Goal: Transaction & Acquisition: Purchase product/service

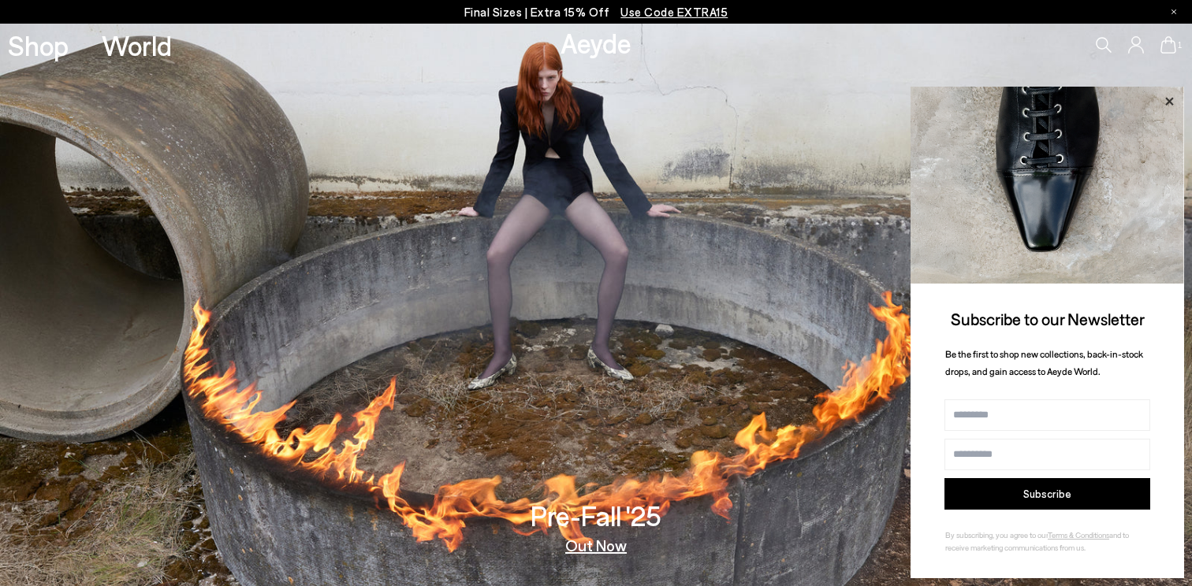
click at [1170, 99] on icon at bounding box center [1169, 101] width 20 height 20
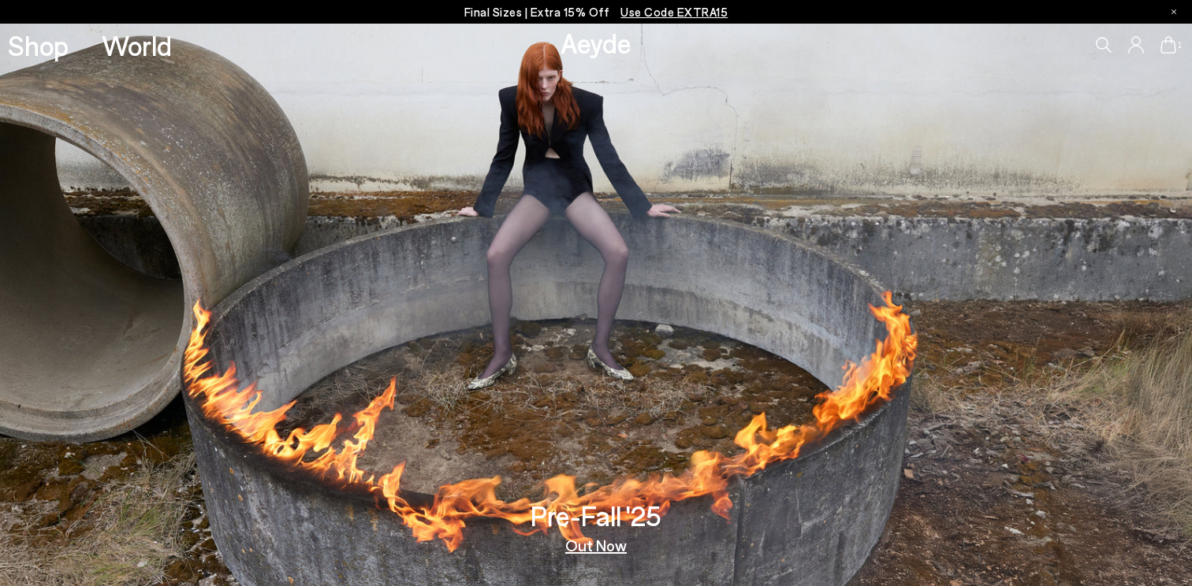
click at [1169, 54] on div "1" at bounding box center [992, 45] width 397 height 43
click at [1169, 43] on icon at bounding box center [1168, 44] width 16 height 17
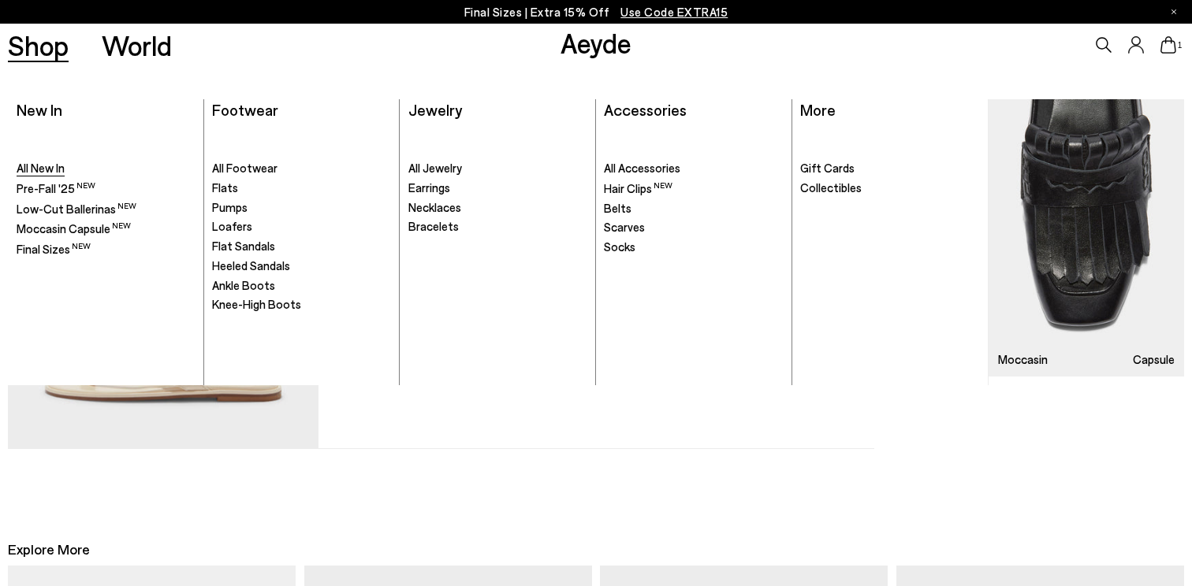
click at [42, 164] on span "All New In" at bounding box center [41, 168] width 48 height 14
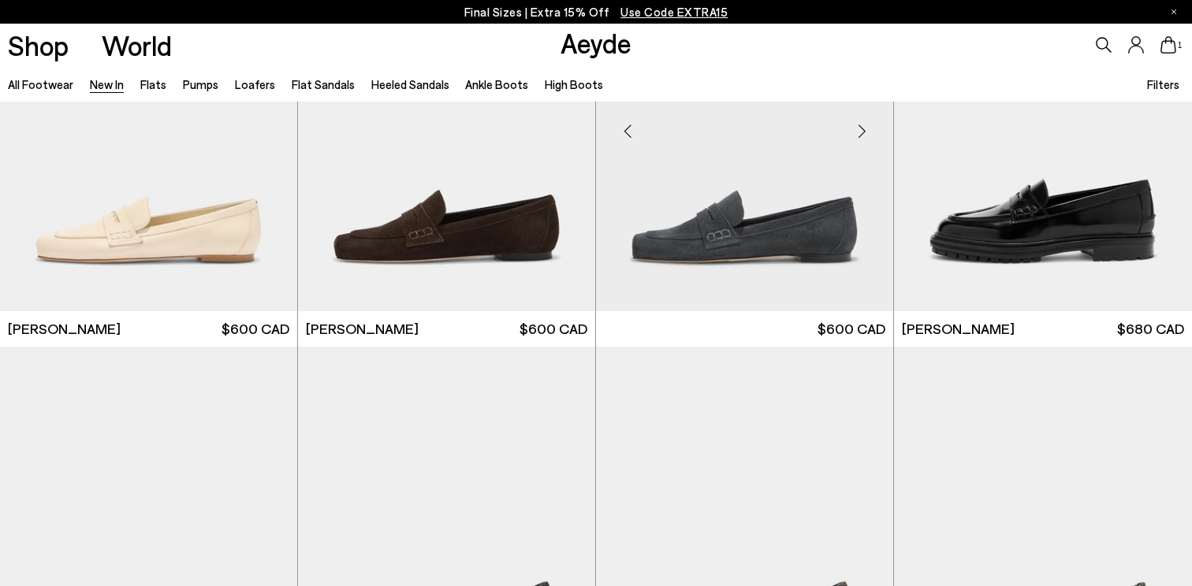
scroll to position [983, 0]
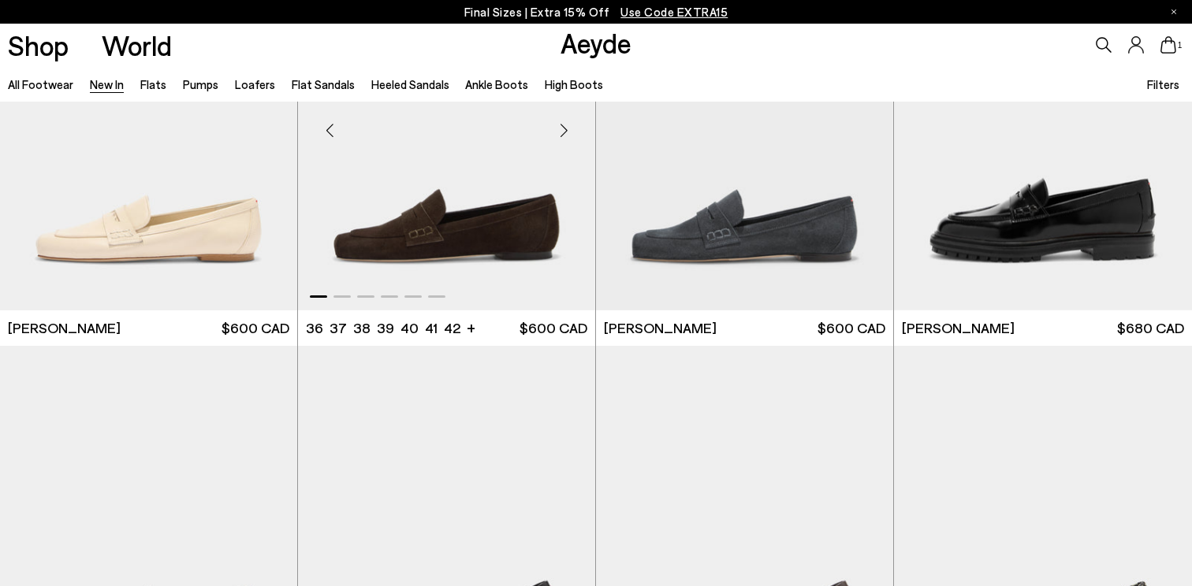
click at [564, 125] on div "Next slide" at bounding box center [563, 129] width 47 height 47
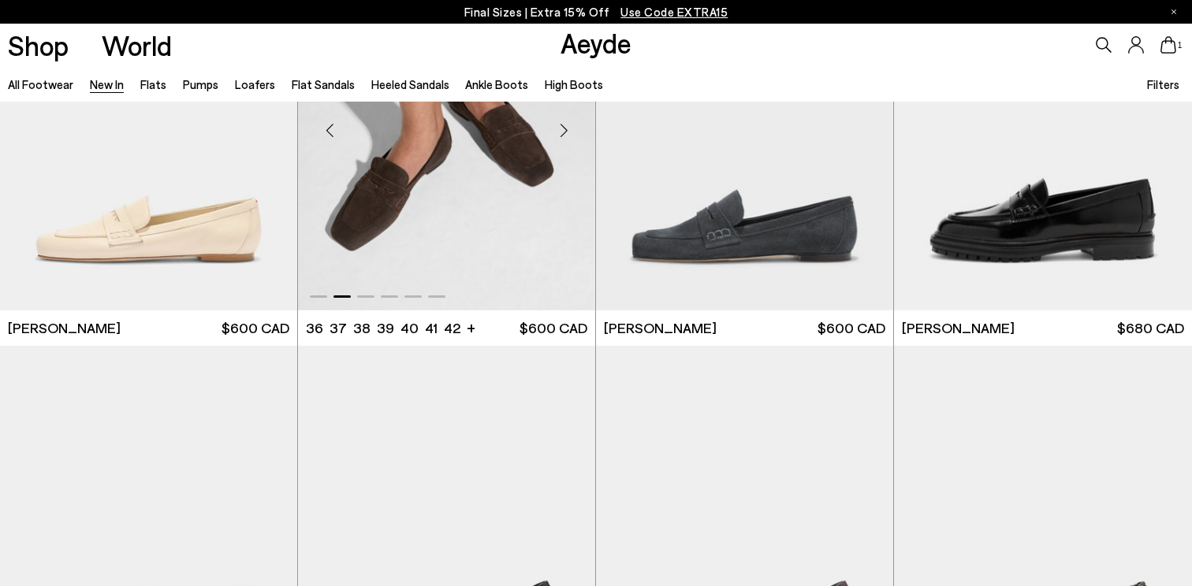
click at [564, 125] on div "Next slide" at bounding box center [563, 129] width 47 height 47
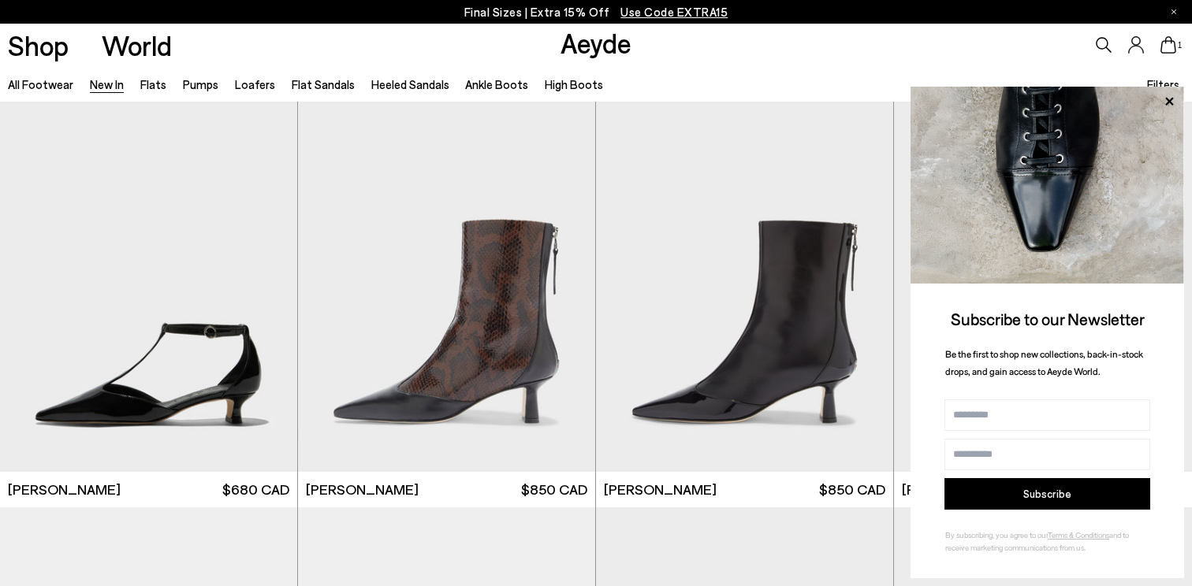
scroll to position [3686, 0]
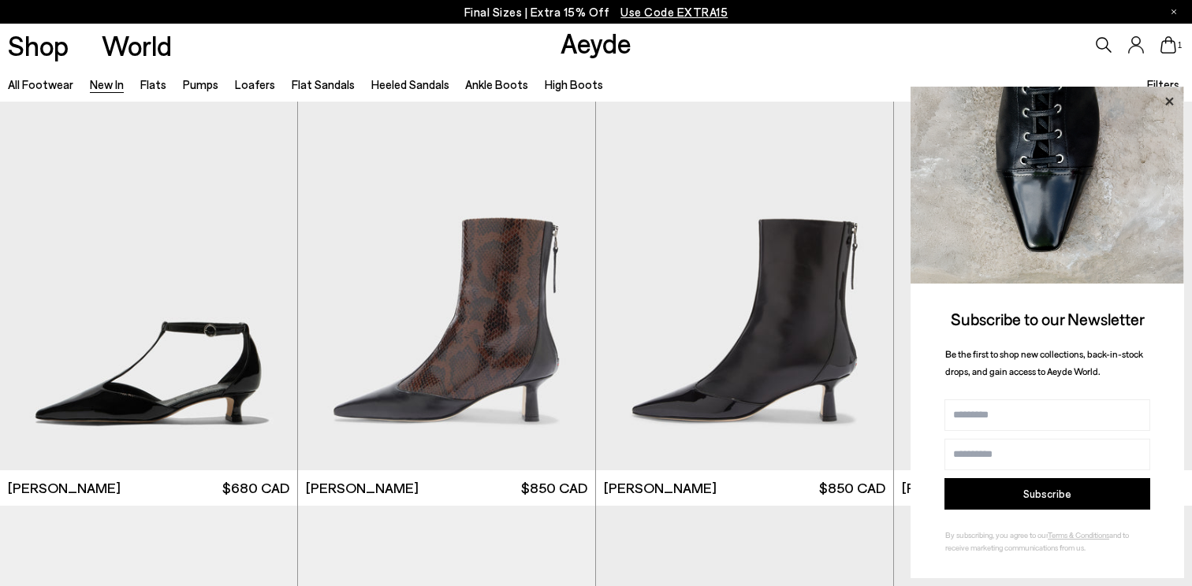
click at [1170, 98] on icon at bounding box center [1169, 101] width 20 height 20
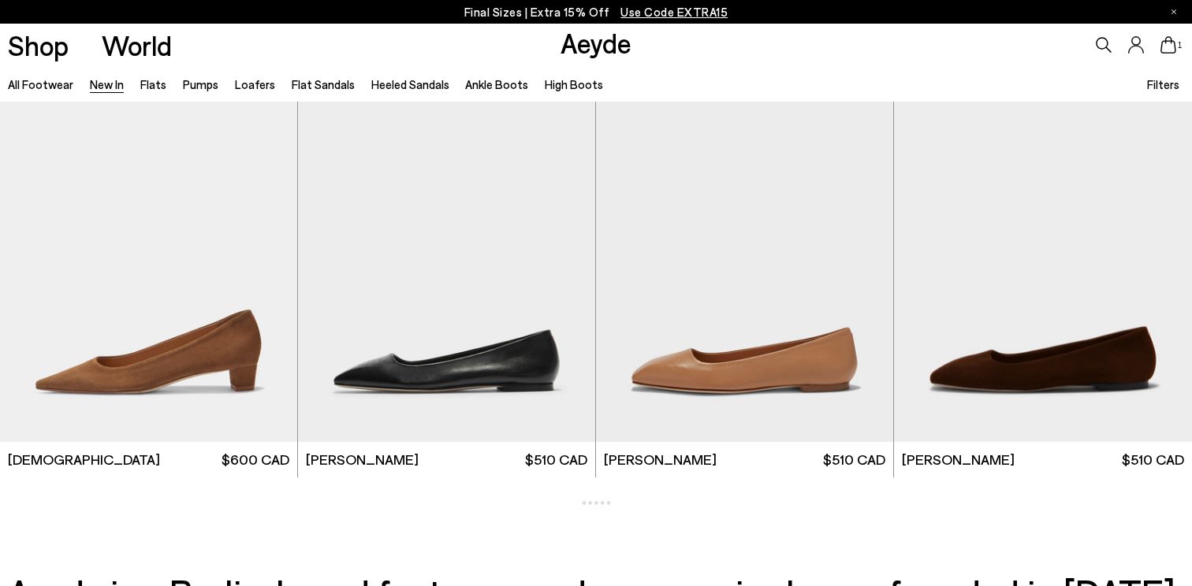
scroll to position [7400, 0]
